Goal: Transaction & Acquisition: Book appointment/travel/reservation

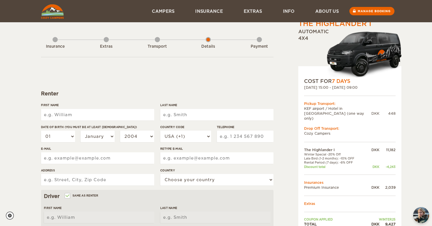
scroll to position [5, 0]
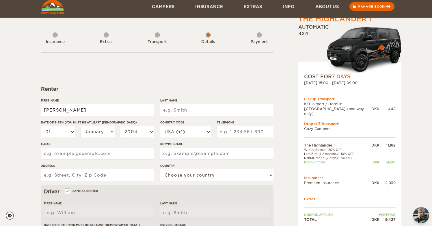
type input "Emil"
type input "Poulsen"
select select "20"
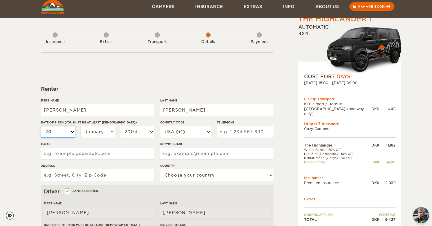
select select "20"
select select "12"
select select "2000"
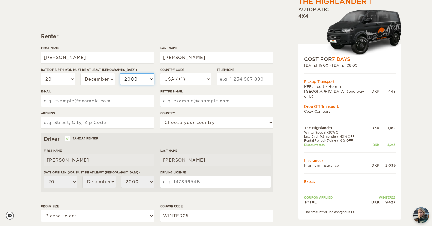
scroll to position [60, 0]
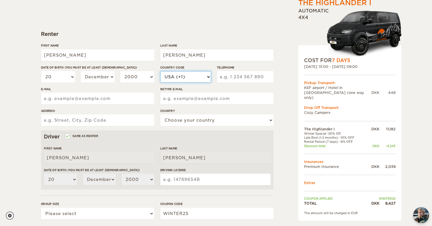
select select "45"
type input "42751000"
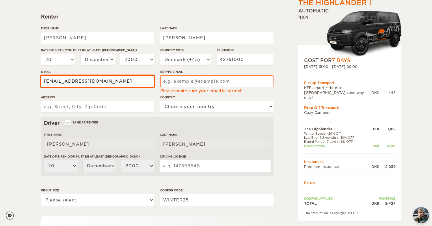
type input "Emilpoulsen@gmai.com"
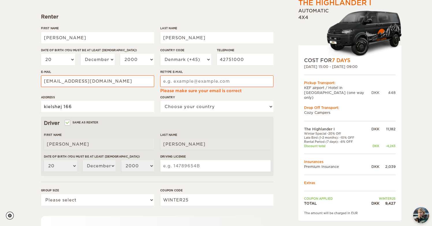
type input "kielshøj 166"
click at [28, 97] on div "The Highlander I Expand Collapse Total 9,427 DKK Automatic 4x4 COST FOR 7 Days …" at bounding box center [216, 112] width 432 height 379
select select "56"
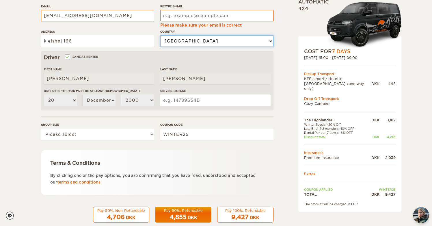
scroll to position [147, 0]
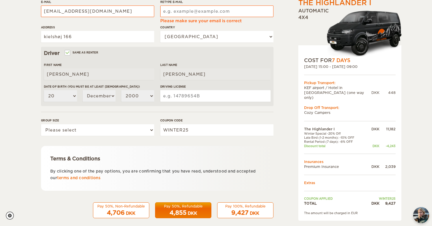
click at [192, 97] on input "Driving License" at bounding box center [215, 96] width 110 height 12
select select "2"
click at [191, 94] on input "Driving License" at bounding box center [215, 96] width 110 height 12
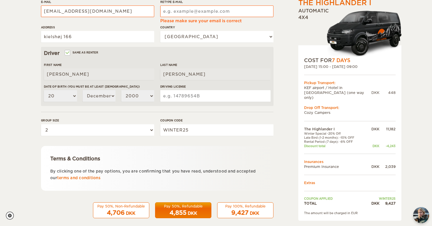
click at [191, 94] on input "Driving License" at bounding box center [215, 96] width 110 height 12
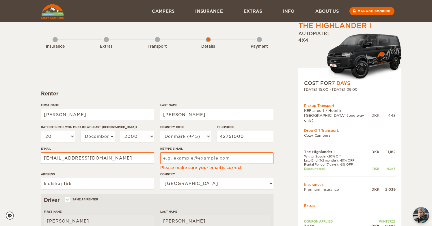
scroll to position [0, 0]
click at [156, 40] on div "Transport" at bounding box center [157, 45] width 5 height 23
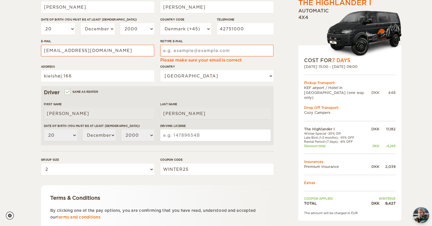
scroll to position [108, 0]
click at [192, 52] on input "Retype E-mail" at bounding box center [216, 50] width 113 height 12
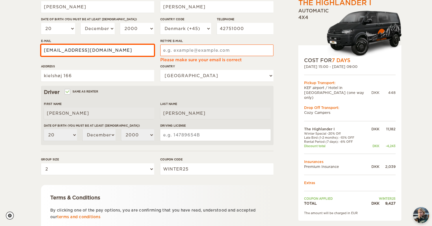
click at [119, 50] on input "Emilpoulsen@gmai.com" at bounding box center [97, 50] width 113 height 12
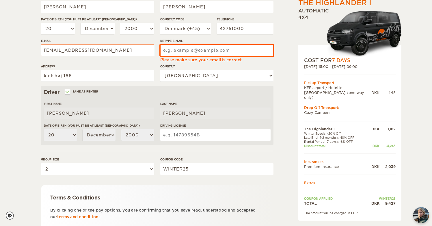
click at [203, 50] on input "Retype E-mail" at bounding box center [216, 50] width 113 height 12
paste input "Emilpoulsen@gmai.com"
click at [193, 51] on input "Emilpoulsen@gmai.com" at bounding box center [216, 50] width 113 height 12
type input "Emilpoulsen.kontakt@gmai.com"
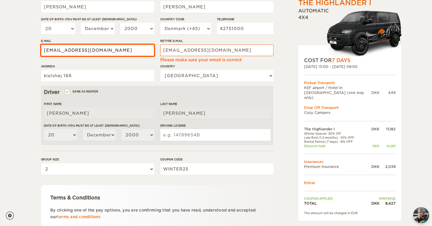
click at [71, 50] on input "Emilpoulsen@gmai.com" at bounding box center [97, 50] width 113 height 12
click at [72, 50] on input "Emilpoulsen@gmai.com" at bounding box center [97, 50] width 113 height 12
click at [108, 50] on input "Emilpoulsen.kontakt@gmai.com" at bounding box center [97, 50] width 113 height 12
type input "Emilpoulsen.kontakt@gmail.com"
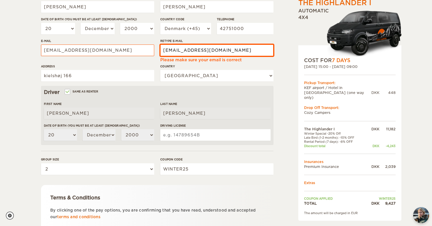
click at [228, 51] on input "Emilpoulsen.kontakt@gmai.com" at bounding box center [216, 50] width 113 height 12
drag, startPoint x: 192, startPoint y: 50, endPoint x: 212, endPoint y: 48, distance: 20.3
click at [212, 48] on input "Emilpoulsen.kontakt@gmail.com" at bounding box center [216, 50] width 113 height 12
click at [228, 49] on input "Emilpoulsen.kontakt@gmail.com" at bounding box center [216, 50] width 113 height 12
type input "Emilpoulsen.kontakt@gmail.com"
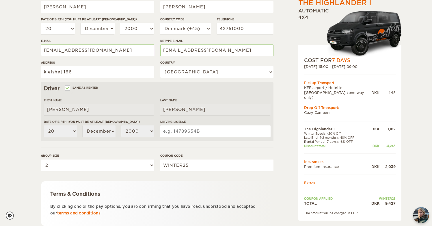
click at [35, 99] on div "The Highlander I Expand Collapse Total 9,427 DKK Automatic 4x4 COST FOR 7 Days …" at bounding box center [216, 80] width 432 height 376
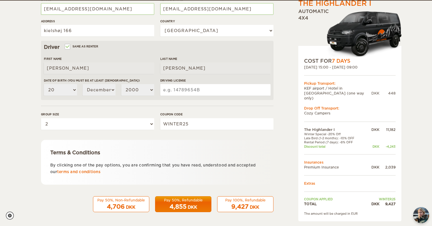
scroll to position [149, 0]
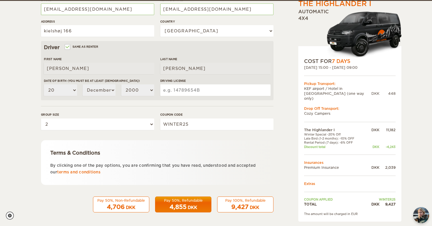
click at [176, 90] on input "Driving License" at bounding box center [215, 90] width 110 height 12
click at [201, 91] on input "Driving License" at bounding box center [215, 90] width 110 height 12
type input "35558260"
click at [244, 101] on form "Renter First Name Emil Last Name Poulsen Date of birth (You must be at least 20…" at bounding box center [157, 60] width 233 height 304
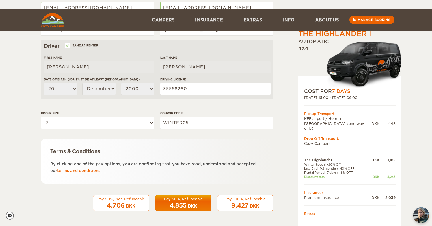
scroll to position [168, 0]
click at [191, 196] on div "Pay 50%, Refundable" at bounding box center [183, 198] width 49 height 5
click at [242, 202] on span "9,427" at bounding box center [239, 205] width 17 height 7
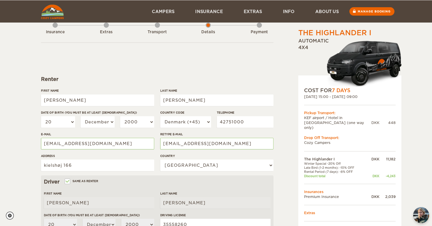
scroll to position [15, 0]
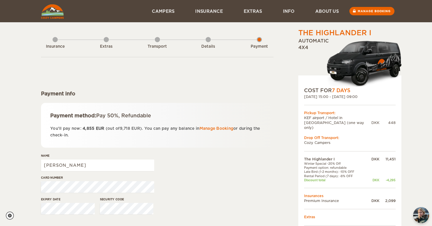
click at [208, 42] on div "Details" at bounding box center [208, 45] width 5 height 23
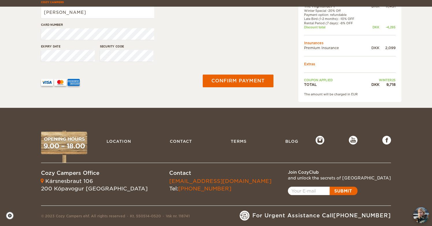
scroll to position [153, 0]
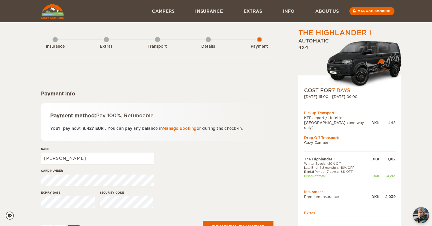
click at [156, 38] on div "Transport" at bounding box center [157, 45] width 5 height 23
click at [157, 38] on div "Transport" at bounding box center [157, 45] width 5 height 23
click at [157, 45] on div "Transport" at bounding box center [158, 46] width 32 height 5
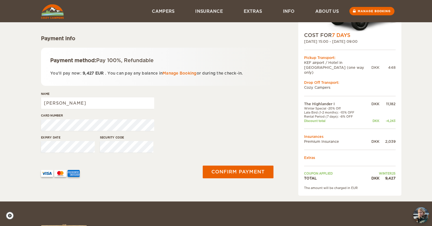
scroll to position [48, 0]
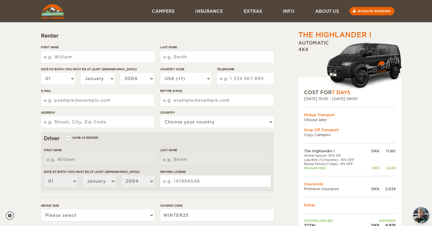
scroll to position [57, 0]
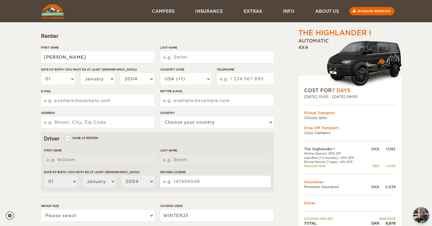
type input "[PERSON_NAME]"
type input "Poulsen"
select select "20"
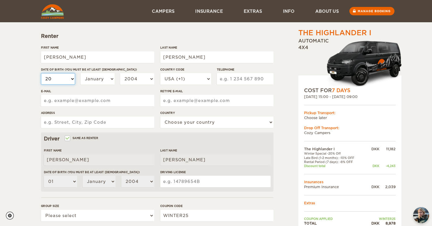
select select "20"
select select "12"
select select "2000"
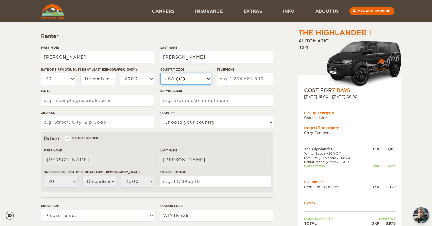
select select "45"
type input "42751000"
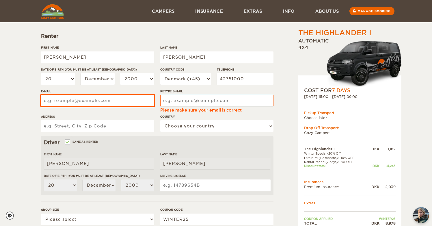
scroll to position [77, 0]
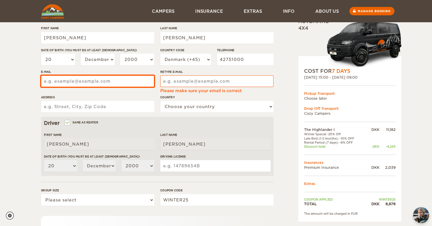
paste input "[EMAIL_ADDRESS][DOMAIN_NAME]"
click at [89, 82] on input "Emilpoulsen@gmai.com" at bounding box center [97, 81] width 113 height 12
click at [127, 81] on input "Emilpoulsen.kontakt@gmail.com" at bounding box center [97, 81] width 113 height 12
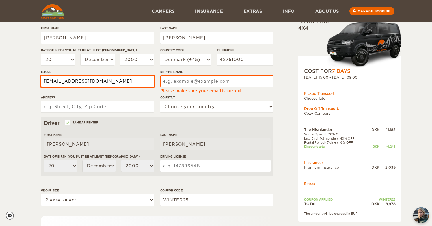
type input "Emilpoulsen.kontakt@gmail.com"
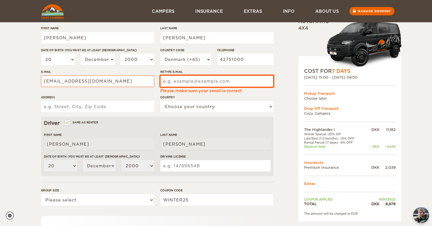
click at [203, 82] on input "Retype E-mail" at bounding box center [216, 81] width 113 height 12
paste input "Emilpoulsen.kontakt@gmail.com"
type input "Emilpoulsen.kontakt@gmail.com"
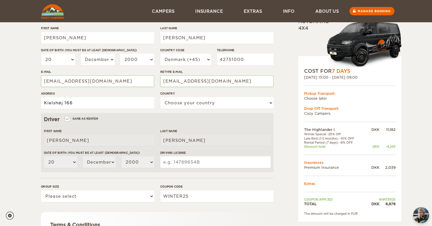
type input "Kielshøj 166"
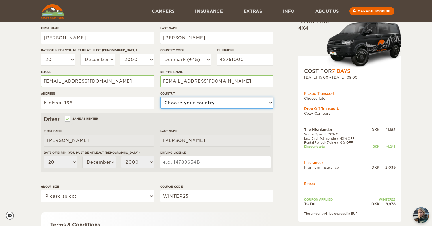
select select "56"
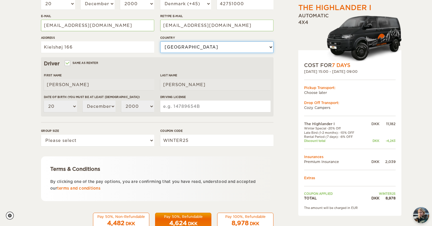
scroll to position [133, 0]
click at [189, 106] on input "Driving License" at bounding box center [215, 107] width 110 height 12
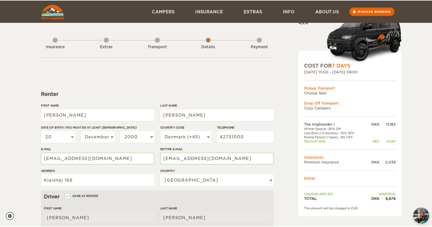
scroll to position [0, 0]
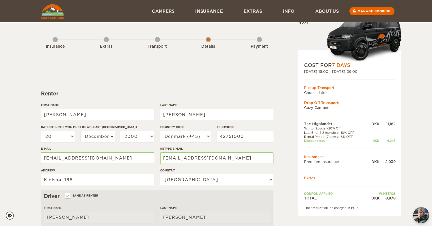
click at [373, 70] on div "25. Nov 2025 15:00 - 02. Dec 2025 09:00" at bounding box center [350, 71] width 92 height 5
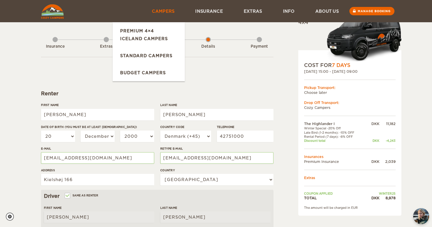
click at [149, 16] on link "Campers" at bounding box center [163, 11] width 43 height 22
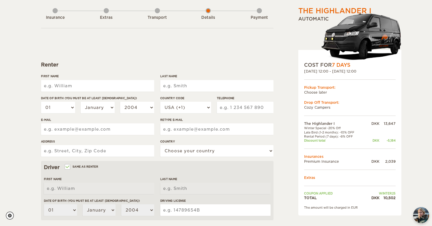
scroll to position [32, 0]
